Goal: Navigation & Orientation: Find specific page/section

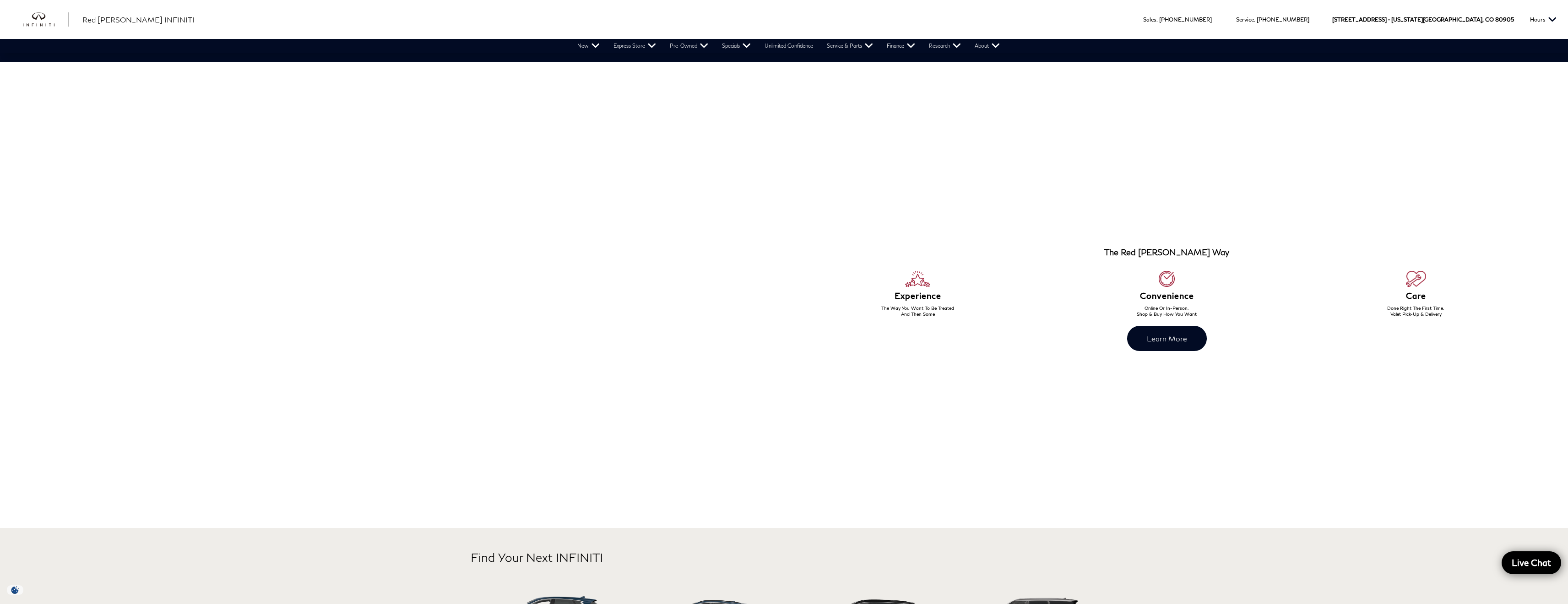
scroll to position [595, 0]
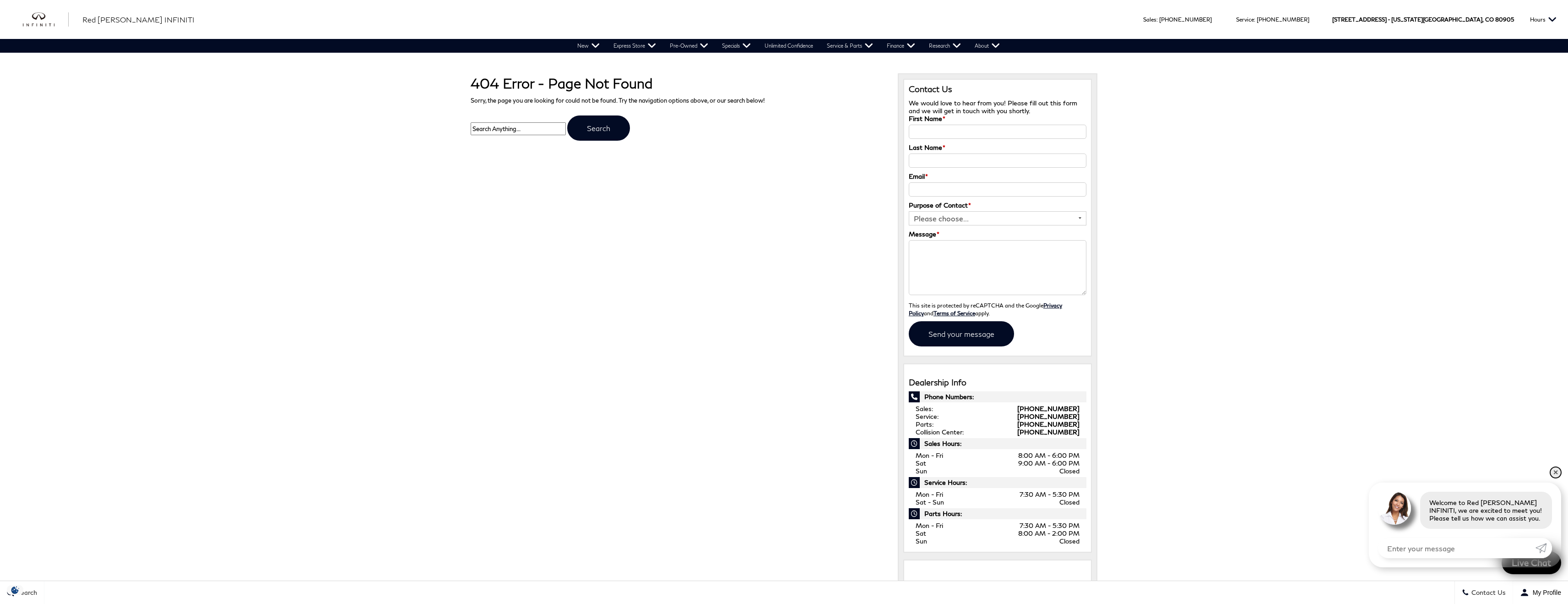
click at [1556, 472] on link "✕" at bounding box center [1555, 471] width 11 height 11
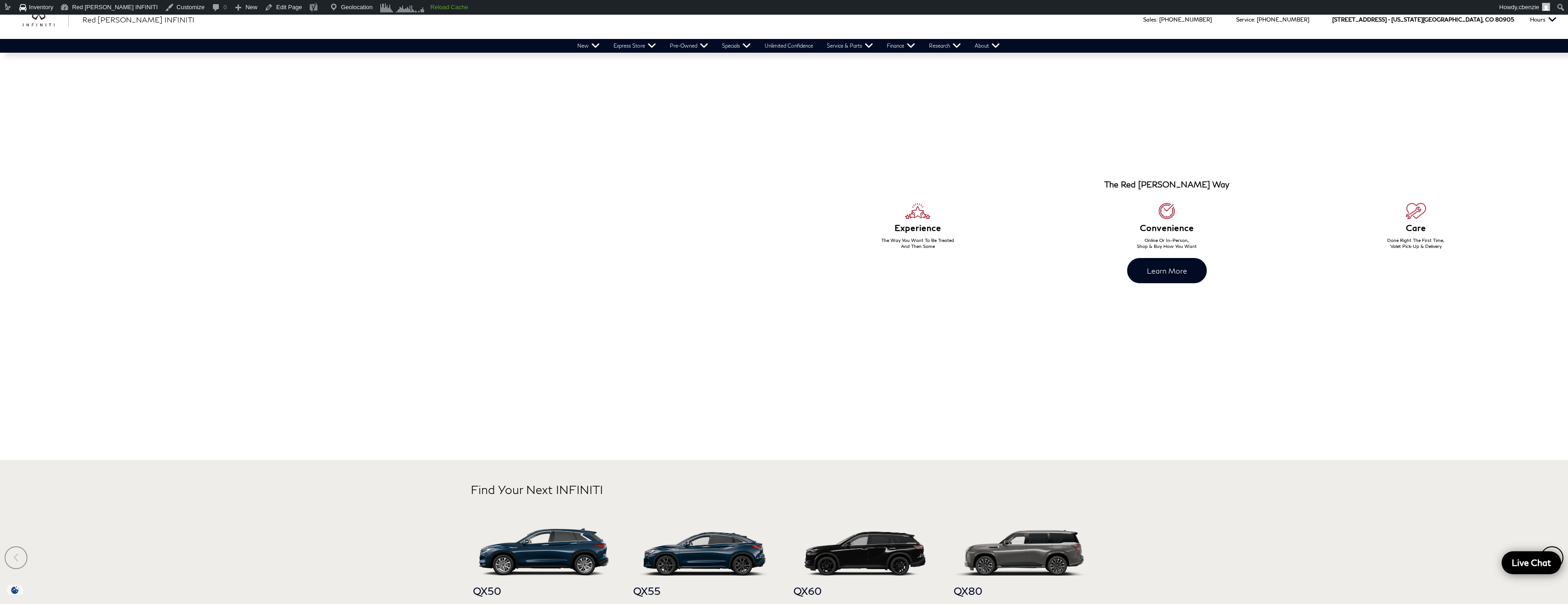
scroll to position [665, 0]
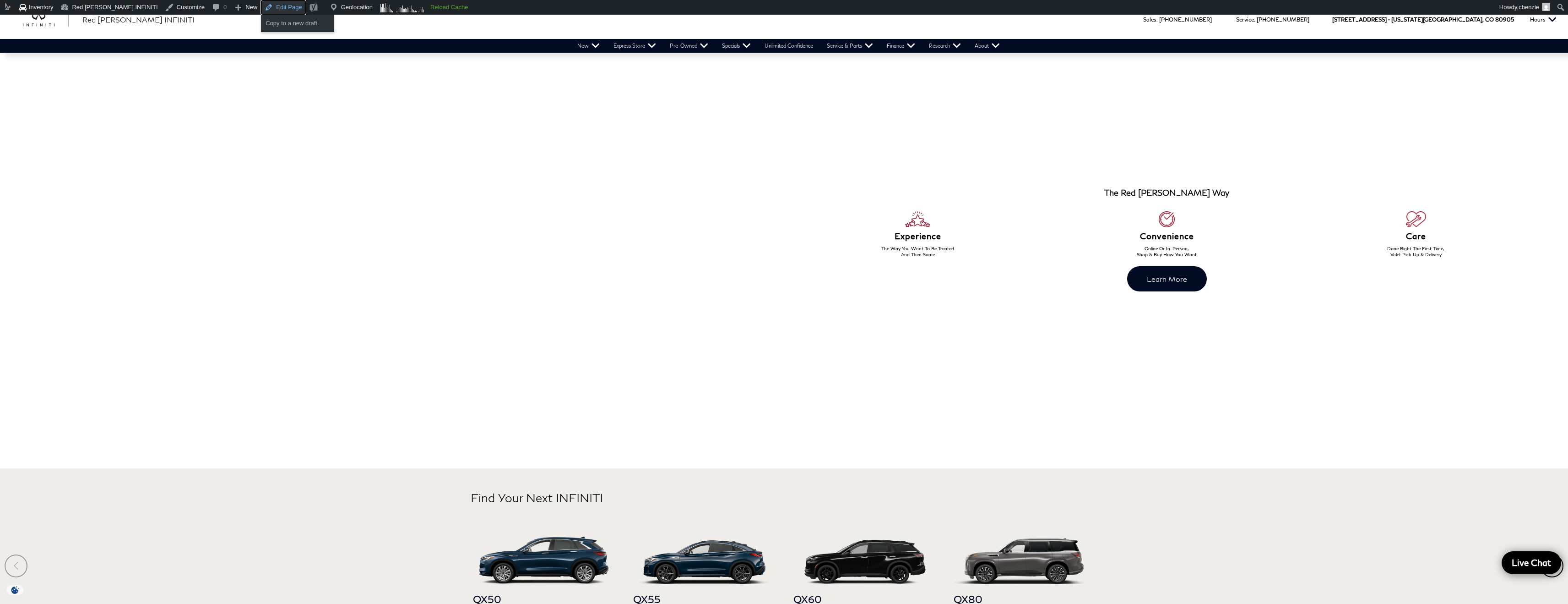
click at [262, 4] on link "Edit Page" at bounding box center [283, 7] width 44 height 14
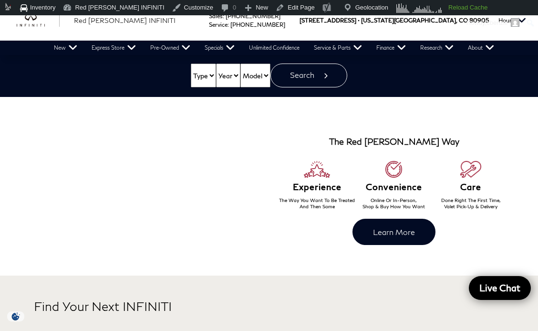
scroll to position [205, 0]
